Goal: Communication & Community: Answer question/provide support

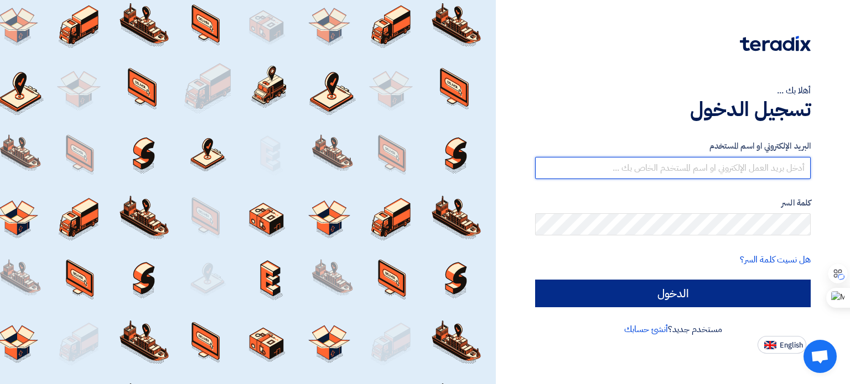
type input "[PERSON_NAME][EMAIL_ADDRESS][DOMAIN_NAME]"
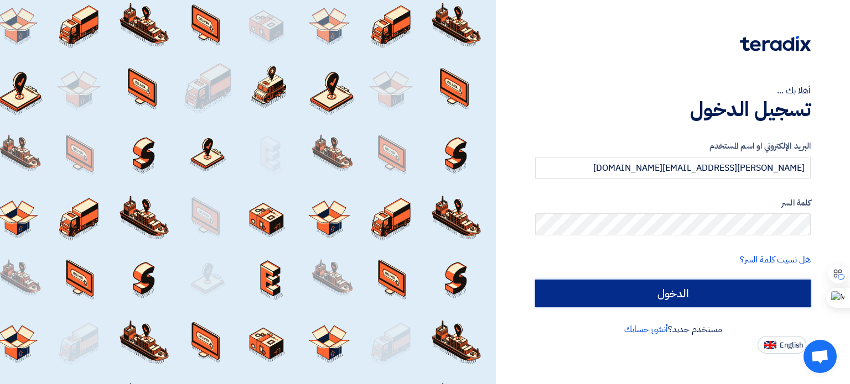
click at [689, 293] on input "الدخول" at bounding box center [672, 294] width 275 height 28
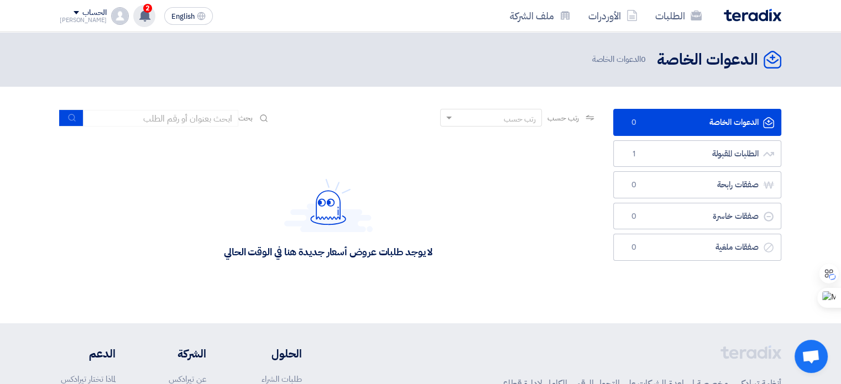
click at [139, 13] on icon at bounding box center [145, 15] width 12 height 12
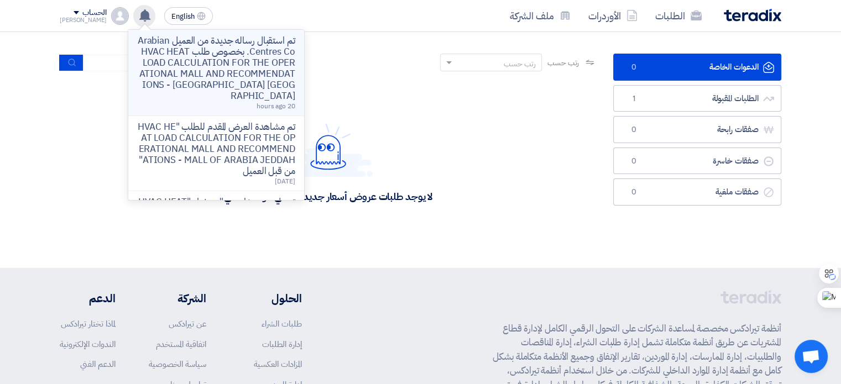
click at [223, 63] on p "تم استقبال رساله جديدة من العميل Arabian Centres Co. بخصوص طلب HVAC HEAT LOAD C…" at bounding box center [216, 68] width 158 height 66
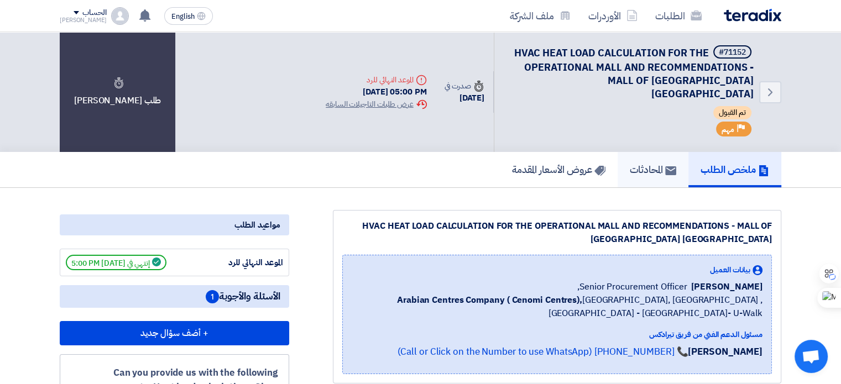
click at [644, 163] on h5 "المحادثات" at bounding box center [653, 169] width 46 height 13
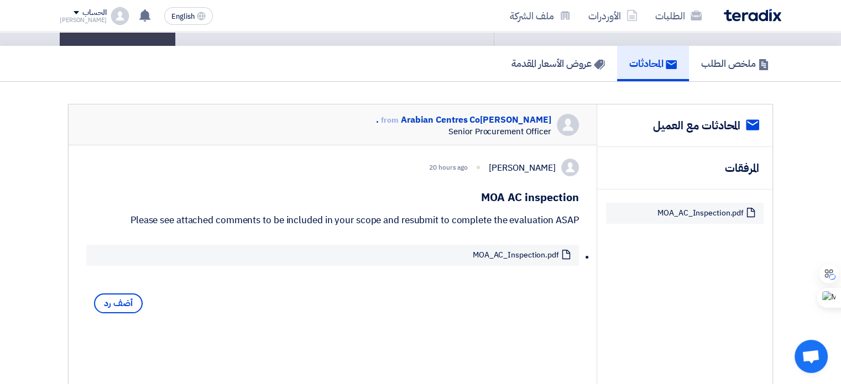
scroll to position [111, 0]
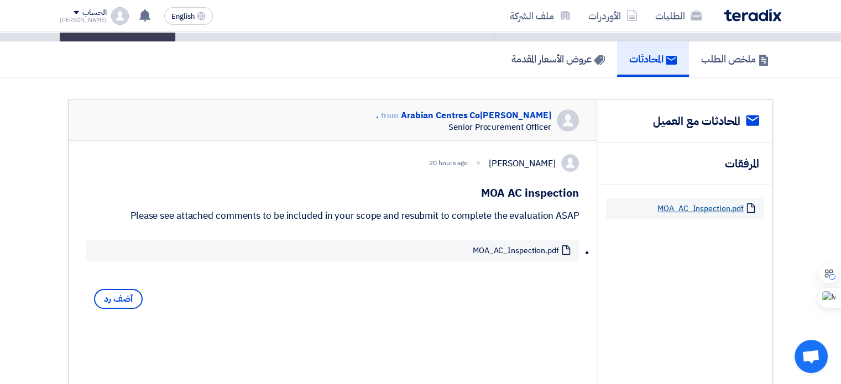
click at [704, 204] on link "MOA_AC_Inspection.pdf" at bounding box center [701, 209] width 86 height 10
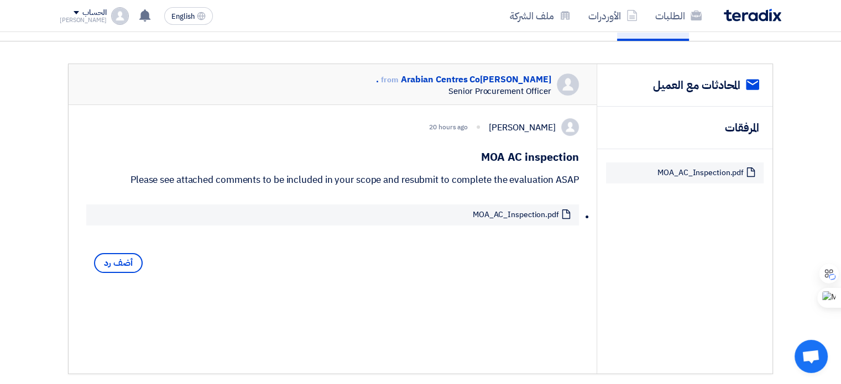
scroll to position [166, 0]
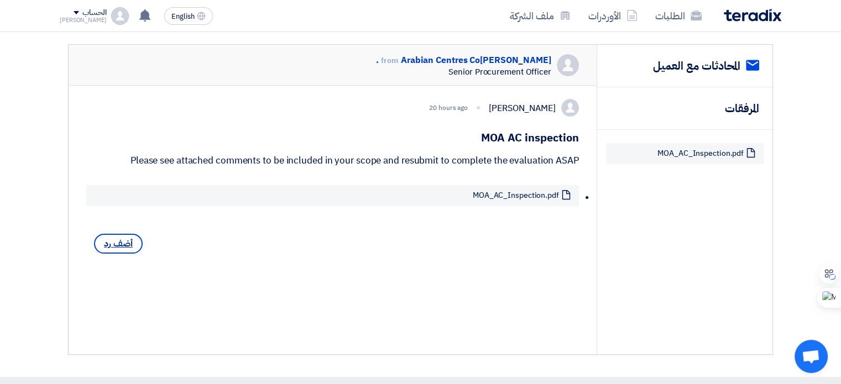
click at [113, 242] on span "أضف رد" at bounding box center [118, 244] width 49 height 20
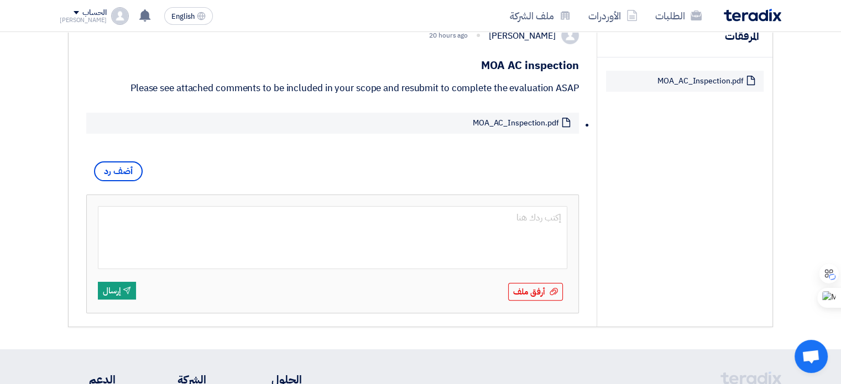
scroll to position [221, 0]
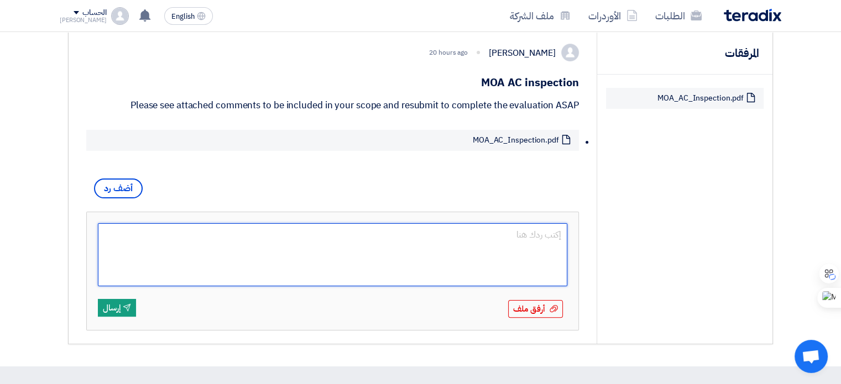
click at [442, 237] on textarea at bounding box center [333, 254] width 470 height 63
paste textarea "Dear [Consultant's Name], I hope this message finds you well. Please be informe…"
type textarea "Dear [Consultant's Name], I hope this message finds you well. Please be informe…"
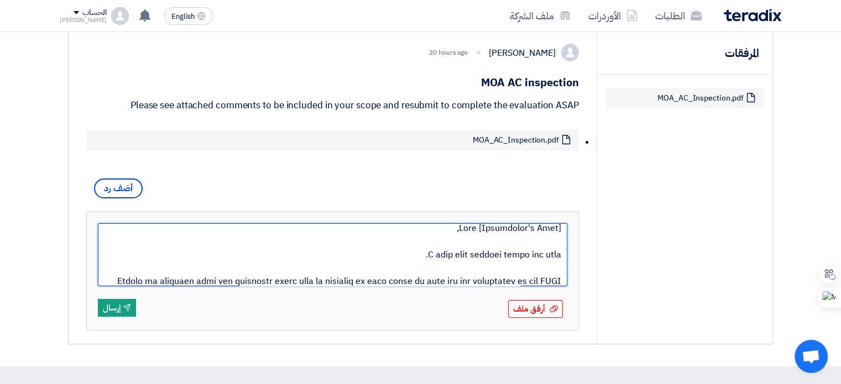
scroll to position [0, 0]
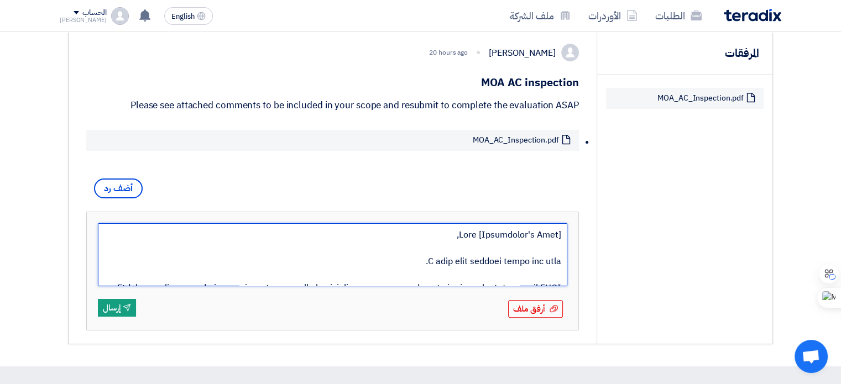
drag, startPoint x: 479, startPoint y: 228, endPoint x: 566, endPoint y: 225, distance: 87.5
click at [566, 225] on textarea at bounding box center [333, 254] width 470 height 63
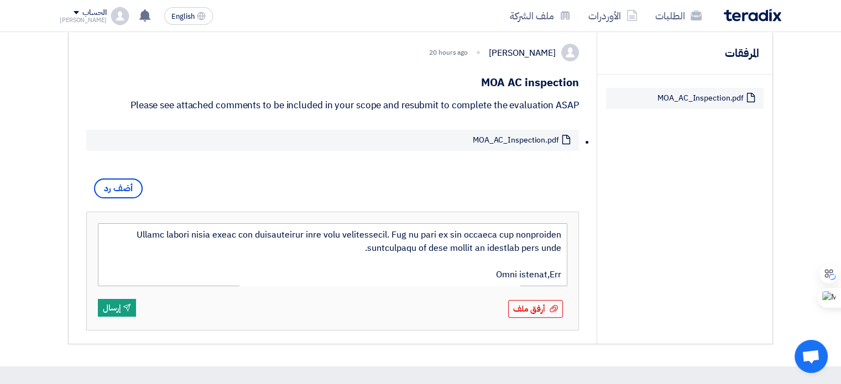
scroll to position [277, 0]
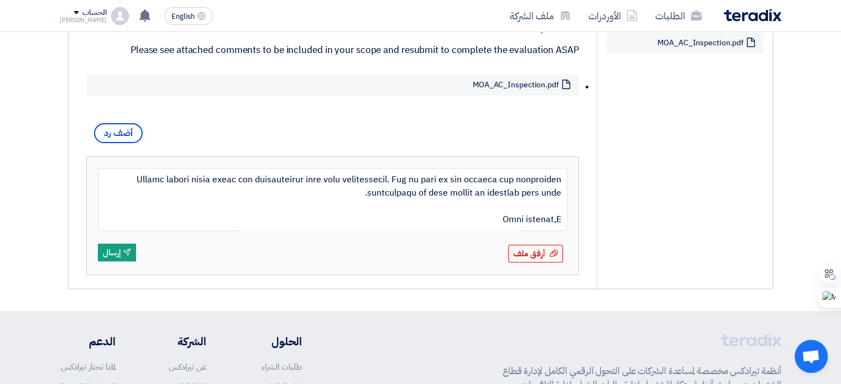
type textarea "Dear [Consultant's Name], I hope this message finds you well. Please be informe…"
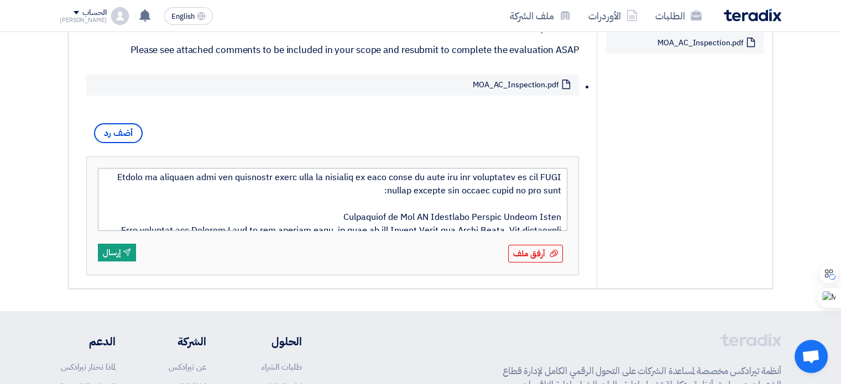
scroll to position [0, 0]
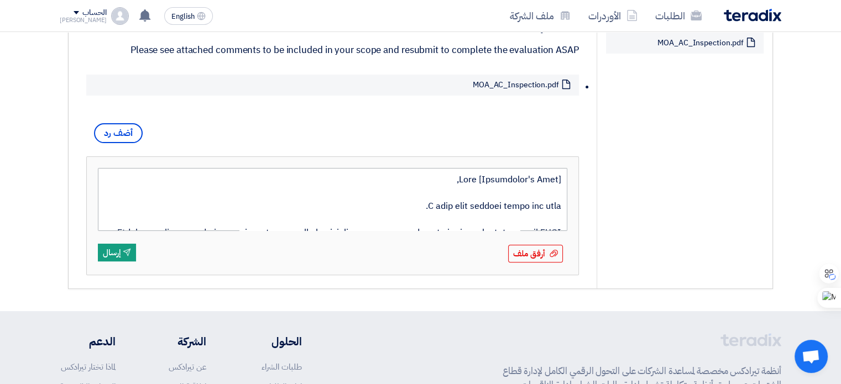
click at [481, 176] on textarea at bounding box center [333, 199] width 470 height 63
drag, startPoint x: 481, startPoint y: 173, endPoint x: 558, endPoint y: 168, distance: 76.5
click at [558, 168] on textarea at bounding box center [333, 199] width 470 height 63
type textarea "Dear [PERSON_NAME], I hope this message finds you well. Please be informed that…"
click at [426, 205] on textarea at bounding box center [333, 199] width 470 height 63
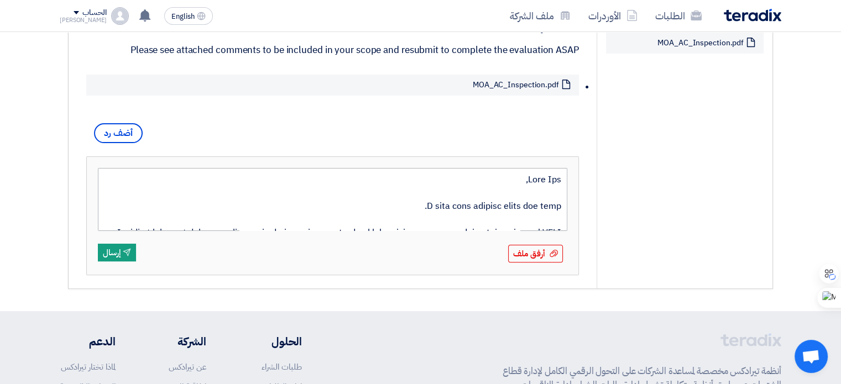
drag, startPoint x: 415, startPoint y: 205, endPoint x: 431, endPoint y: 196, distance: 17.8
click at [431, 196] on textarea at bounding box center [333, 199] width 470 height 63
type textarea "Dear [PERSON_NAME], Please be informed that the following items must be include…"
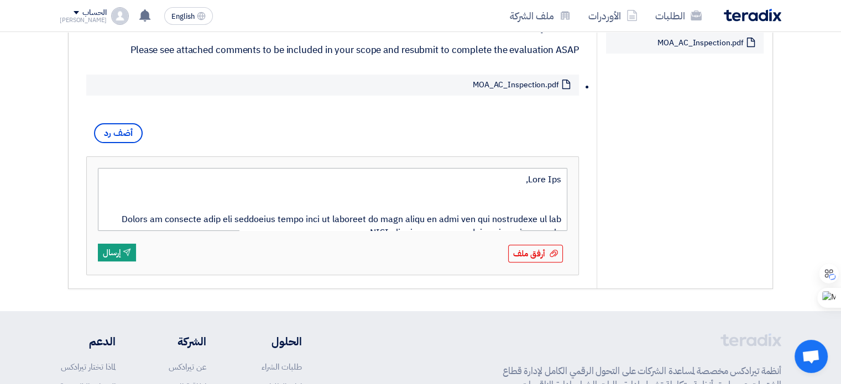
scroll to position [651, 0]
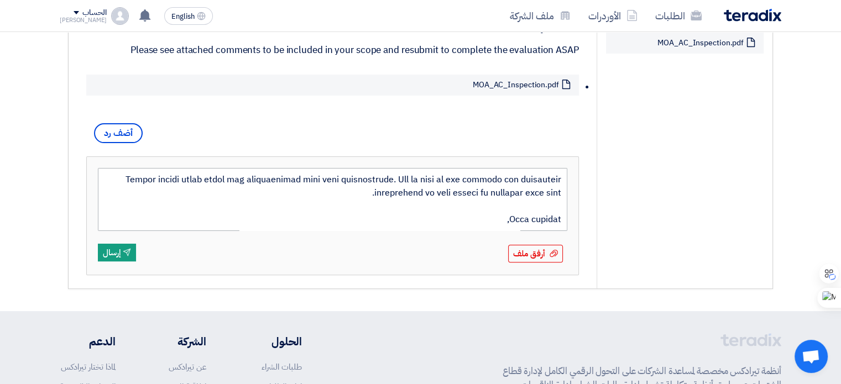
click at [303, 218] on textarea at bounding box center [333, 199] width 470 height 63
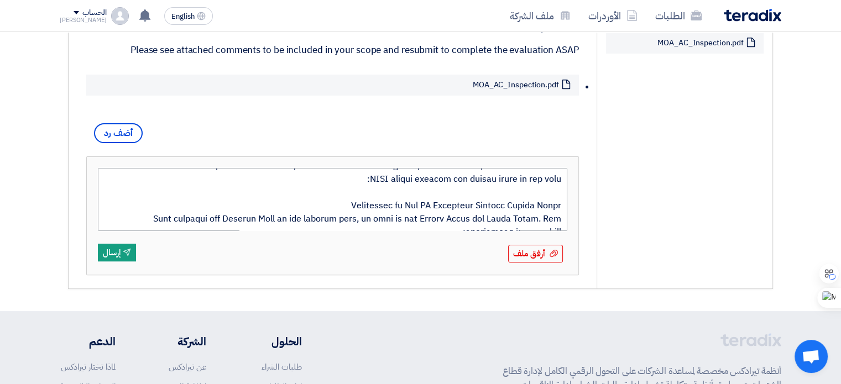
scroll to position [66, 0]
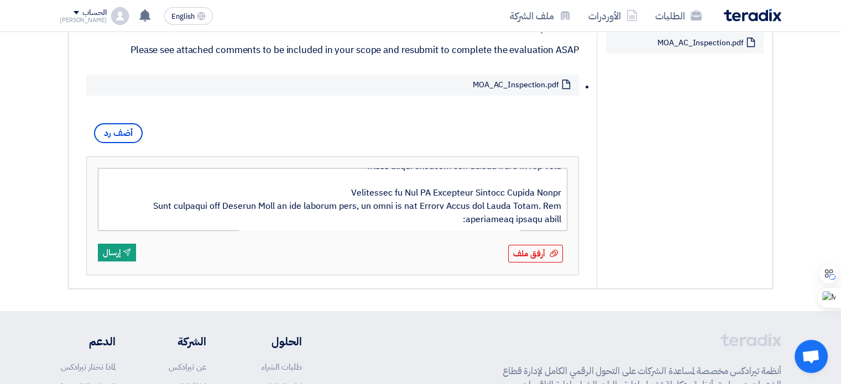
drag, startPoint x: 303, startPoint y: 216, endPoint x: 336, endPoint y: 186, distance: 45.4
click at [327, 216] on textarea at bounding box center [333, 199] width 470 height 63
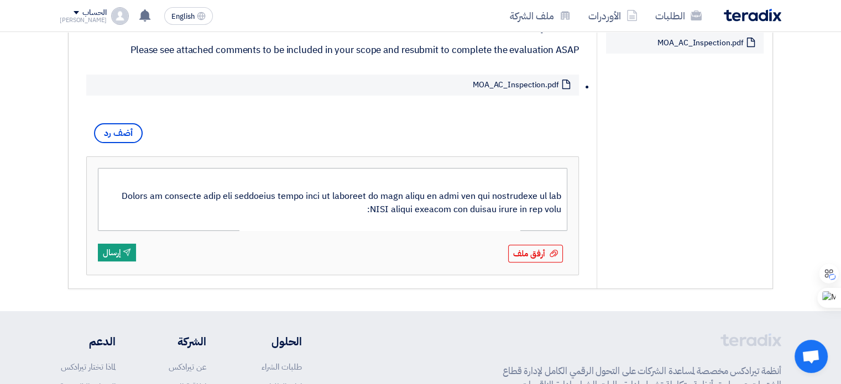
scroll to position [11, 0]
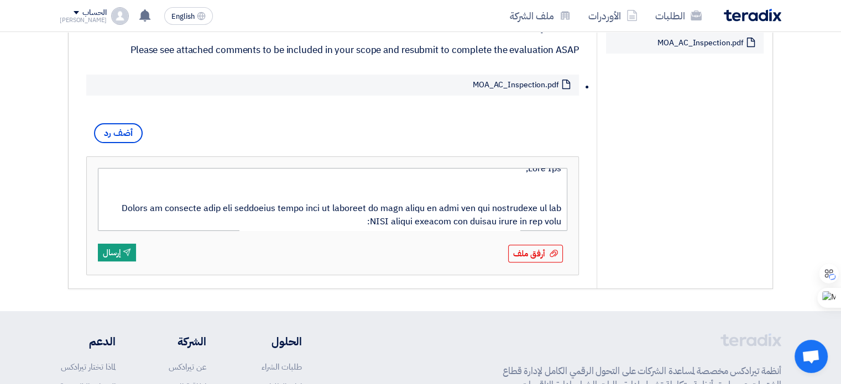
click at [331, 204] on textarea at bounding box center [333, 199] width 470 height 63
click at [334, 202] on textarea at bounding box center [333, 199] width 470 height 63
type textarea "Dear [PERSON_NAME], Please be informed that the following items included in you…"
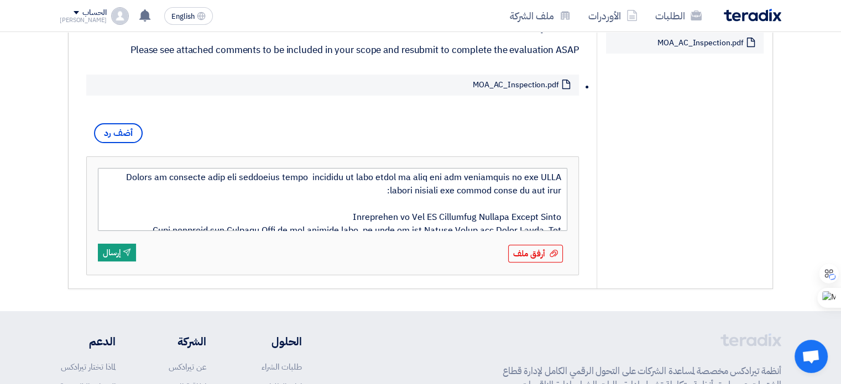
scroll to position [0, 0]
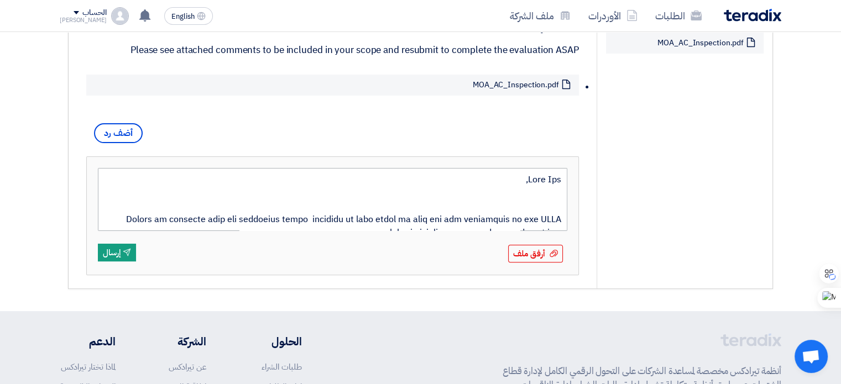
click at [312, 217] on textarea at bounding box center [333, 199] width 470 height 63
type textarea "Dear [PERSON_NAME], Please be informed that the following items included in you…"
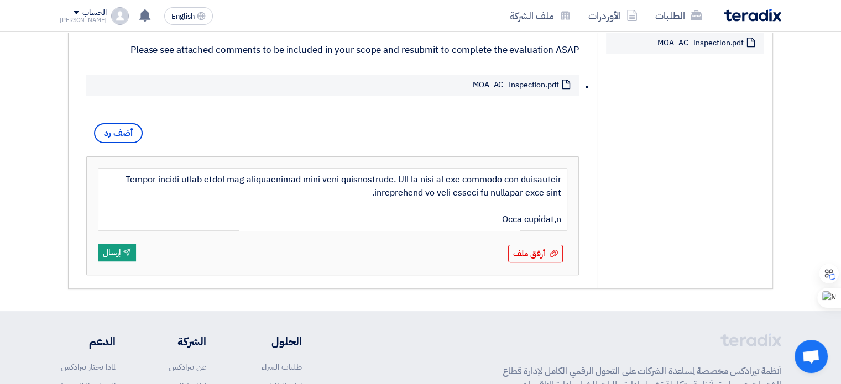
type textarea "Dear [PERSON_NAME], Please be informed that the following items included in you…"
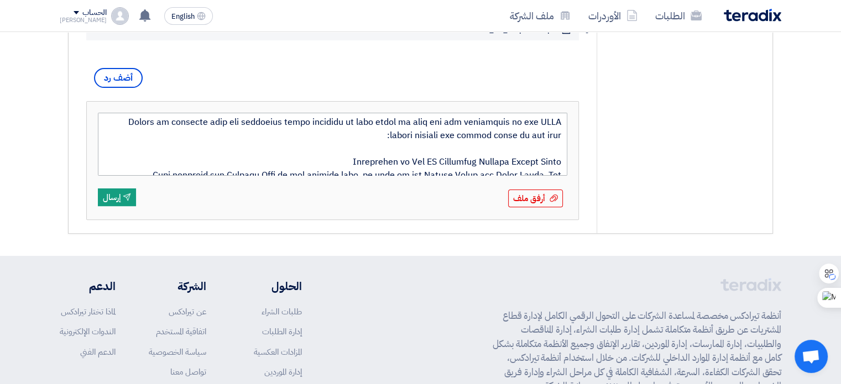
scroll to position [0, 0]
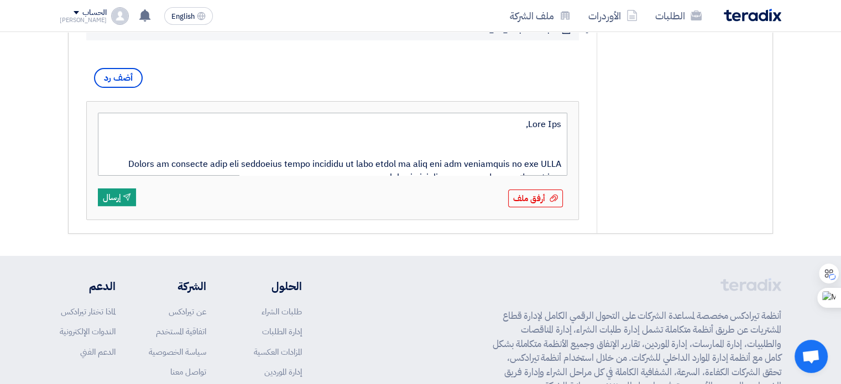
click at [312, 163] on textarea at bounding box center [333, 144] width 470 height 63
type textarea "Dear [PERSON_NAME], Please be informed that the following items are included in…"
click at [337, 164] on textarea at bounding box center [333, 144] width 470 height 63
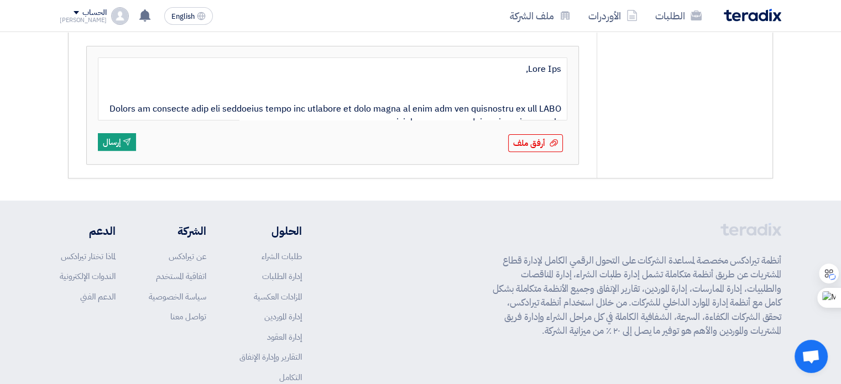
drag, startPoint x: 514, startPoint y: 102, endPoint x: 564, endPoint y: 40, distance: 79.0
click at [564, 40] on div "[PERSON_NAME] 20 hours ago MOA AC inspection Please see attached comments to be…" at bounding box center [333, 21] width 528 height 314
type textarea "Please ensure these items are incorporated into your deliverables. Let us know …"
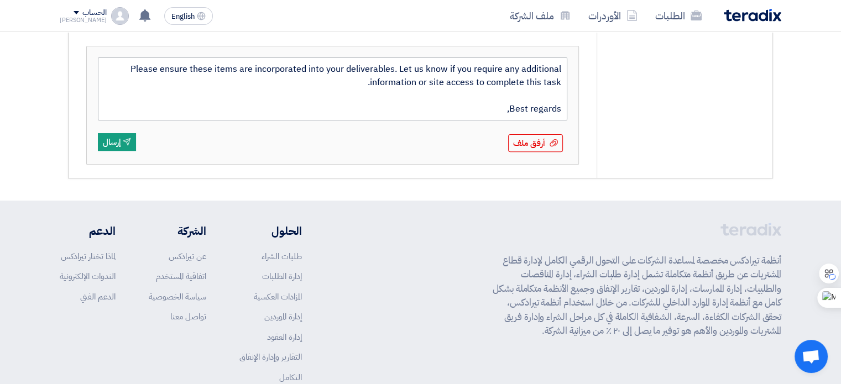
scroll to position [27, 0]
drag, startPoint x: 499, startPoint y: 112, endPoint x: 498, endPoint y: 69, distance: 43.7
click at [502, 64] on textarea "Please ensure these items are incorporated into your deliverables. Let us know …" at bounding box center [333, 89] width 470 height 63
drag, startPoint x: 495, startPoint y: 110, endPoint x: 488, endPoint y: 60, distance: 50.2
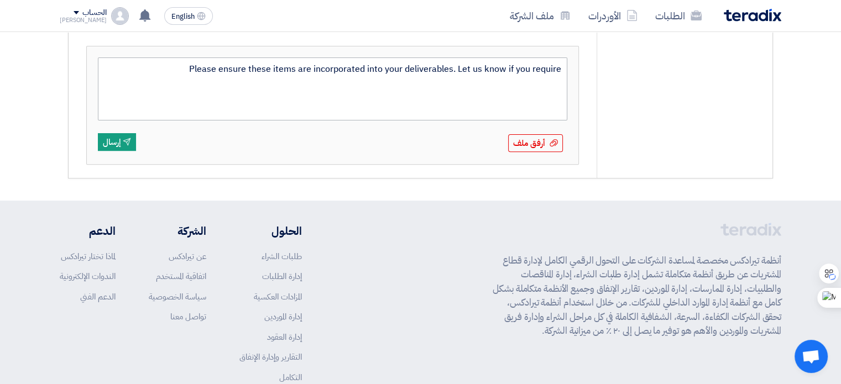
click at [488, 60] on textarea "Please ensure these items are incorporated into your deliverables. Let us know …" at bounding box center [333, 89] width 470 height 63
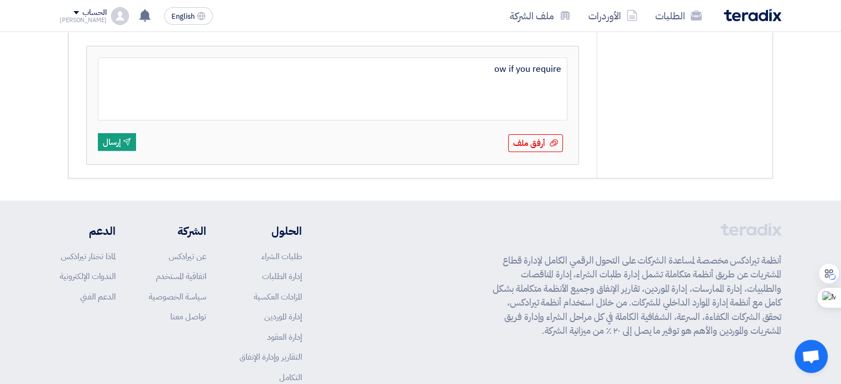
drag, startPoint x: 504, startPoint y: 87, endPoint x: 574, endPoint y: 63, distance: 74.2
click at [574, 63] on div "ow if you require أرفق ملف أرفق ملف Send إرسال" at bounding box center [333, 105] width 492 height 118
type textarea "ow"
drag, startPoint x: 541, startPoint y: 70, endPoint x: 569, endPoint y: 66, distance: 27.9
click at [569, 66] on div "ow أرفق ملف أرفق ملف Send إرسال" at bounding box center [333, 105] width 492 height 118
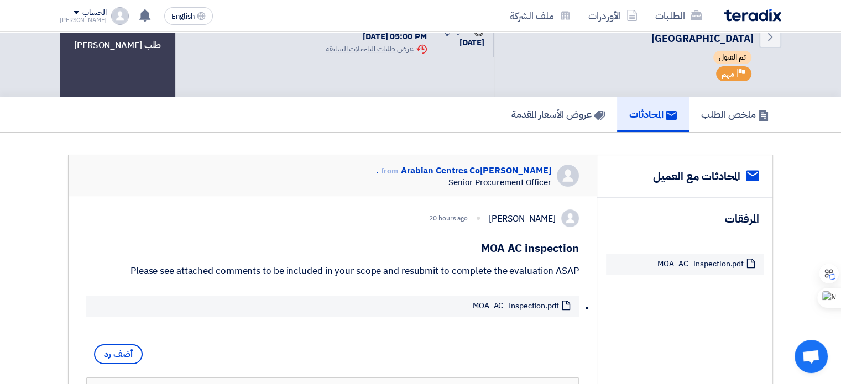
scroll to position [262, 0]
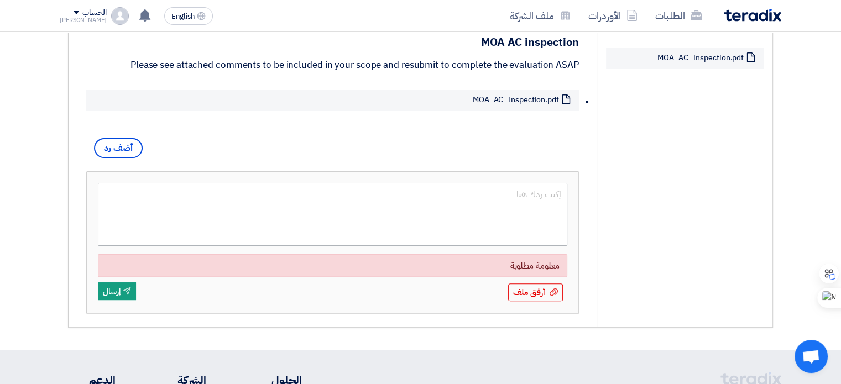
click at [202, 196] on textarea at bounding box center [333, 214] width 470 height 63
type textarea "Dear Sir Please be informed that the following items are included in our scope …"
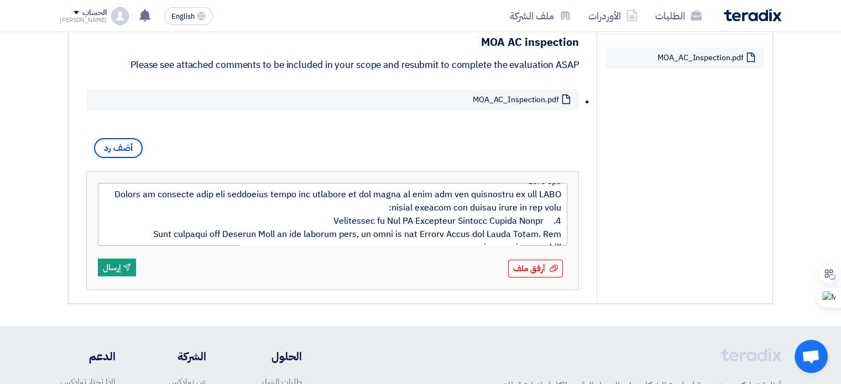
scroll to position [0, 0]
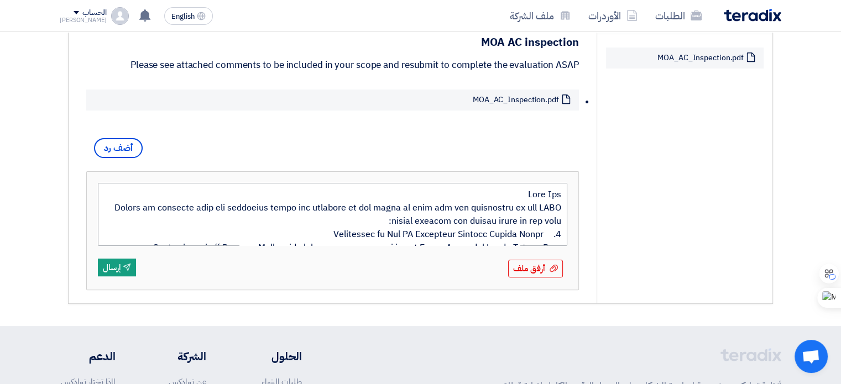
click at [482, 206] on textarea at bounding box center [333, 214] width 470 height 63
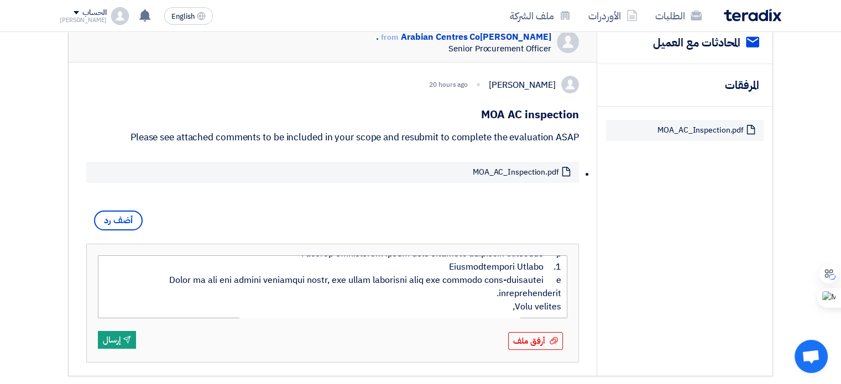
scroll to position [206, 0]
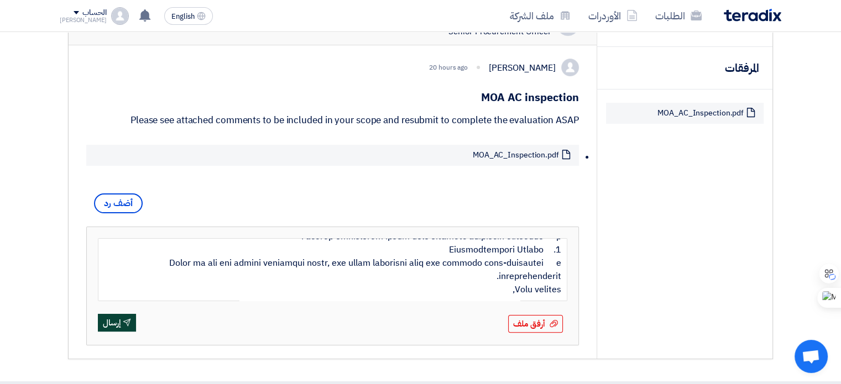
click at [115, 318] on button "Send إرسال" at bounding box center [117, 323] width 38 height 18
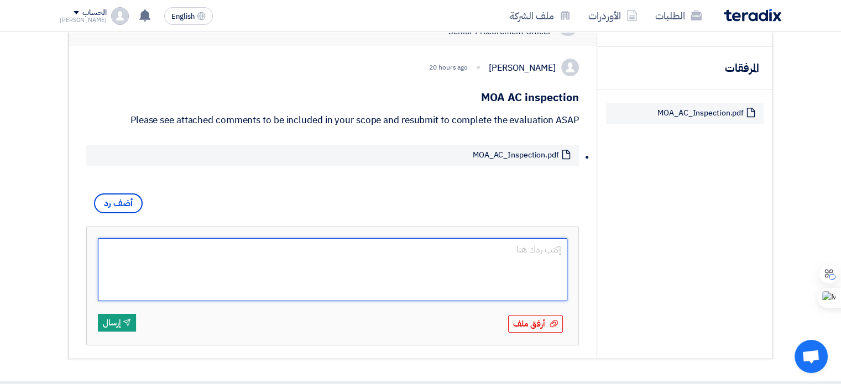
click at [525, 254] on textarea at bounding box center [333, 269] width 470 height 63
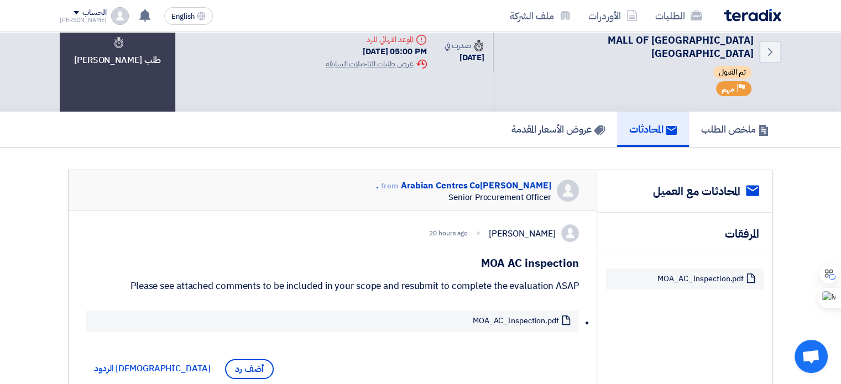
scroll to position [262, 0]
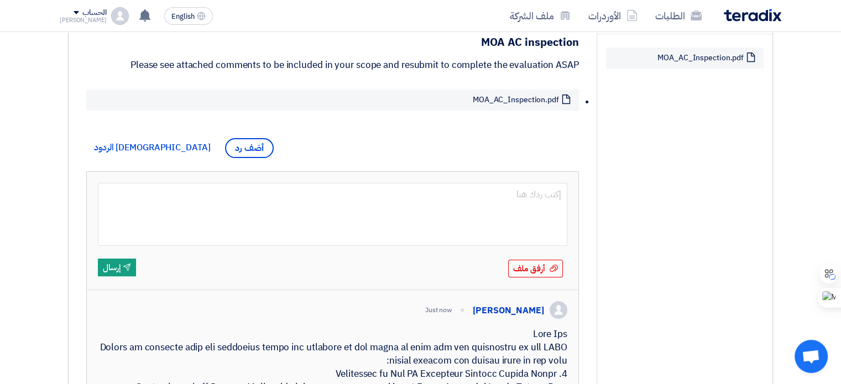
click at [291, 264] on form "أرفق ملف أرفق ملف Send إرسال" at bounding box center [333, 231] width 470 height 96
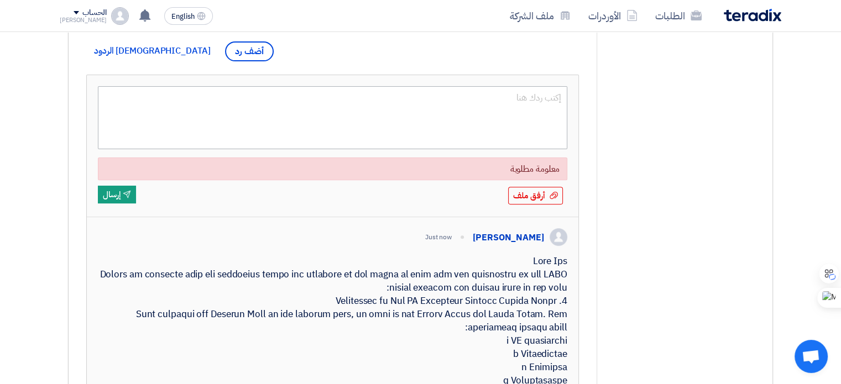
scroll to position [317, 0]
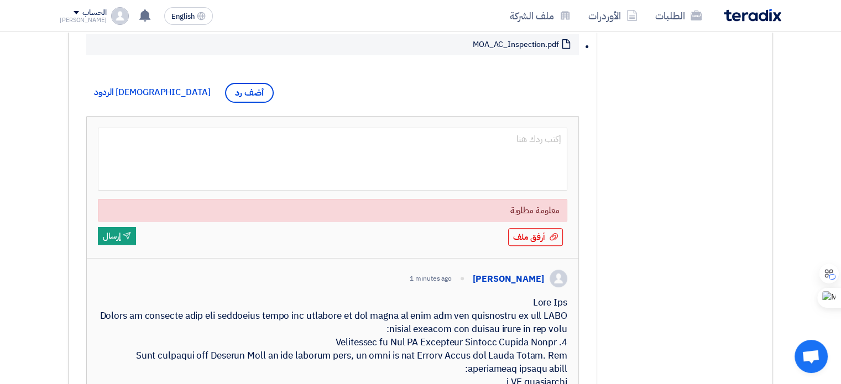
click at [40, 56] on section "service المحادثات مع العميل المرفقات Attachment MOA_AC_Inspection.pdf [PERSON_N…" at bounding box center [420, 286] width 841 height 831
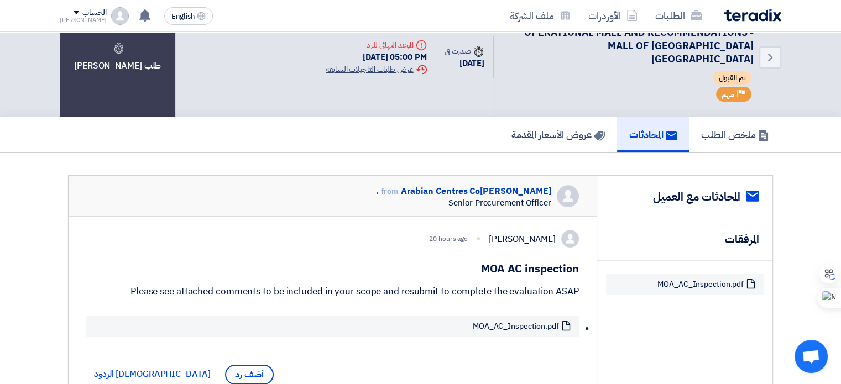
scroll to position [0, 0]
